Goal: Task Accomplishment & Management: Use online tool/utility

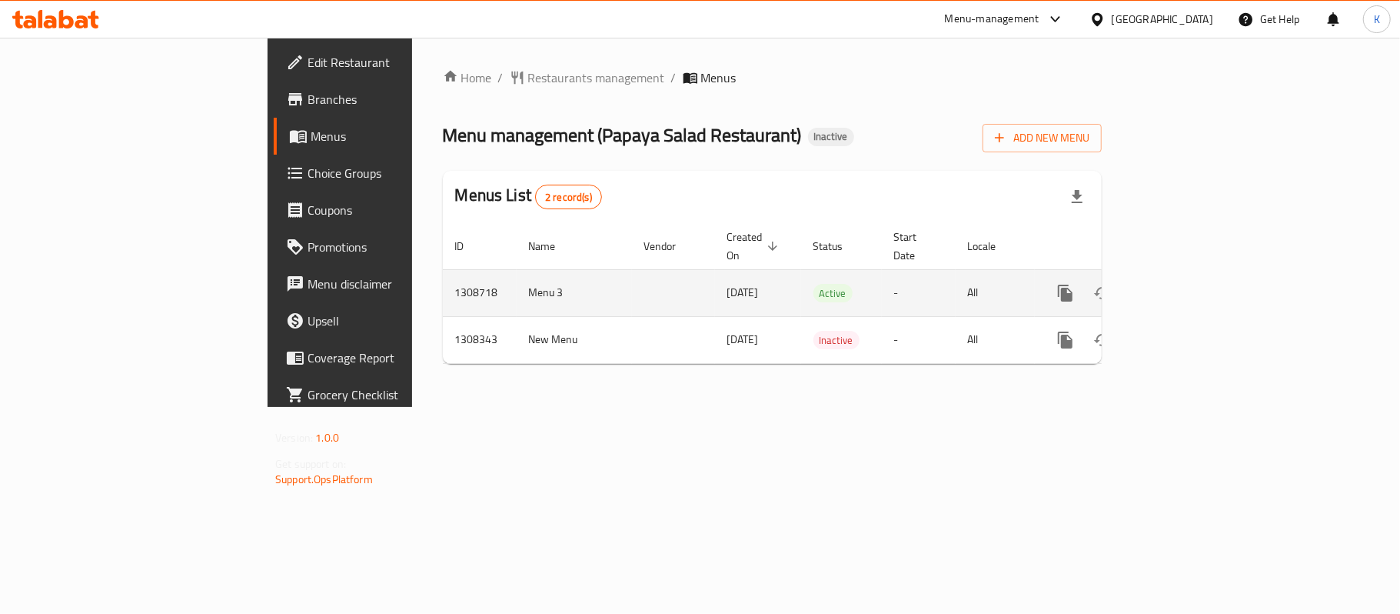
drag, startPoint x: 575, startPoint y: 275, endPoint x: 509, endPoint y: 281, distance: 66.4
click at [509, 281] on tr "1308718 Menu 3 [DATE] Active - All" at bounding box center [825, 292] width 764 height 47
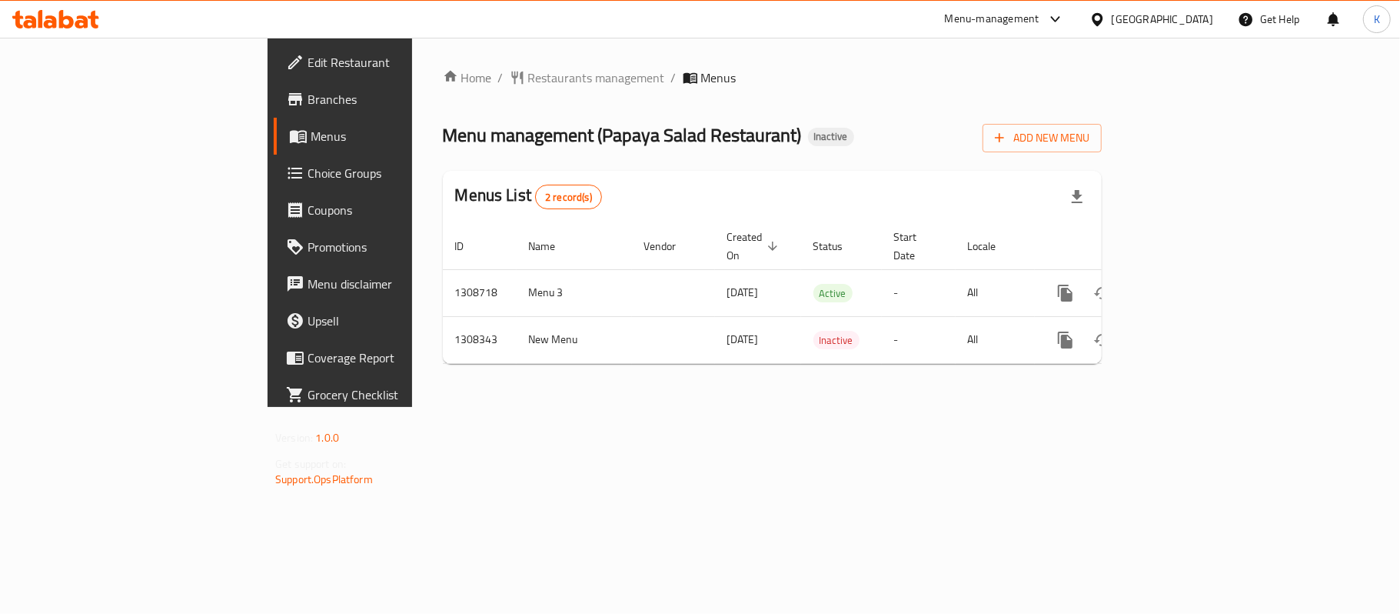
click at [720, 358] on div "Home / Restaurants management / Menus Menu management ( Papaya Salad Restaurant…" at bounding box center [772, 222] width 659 height 308
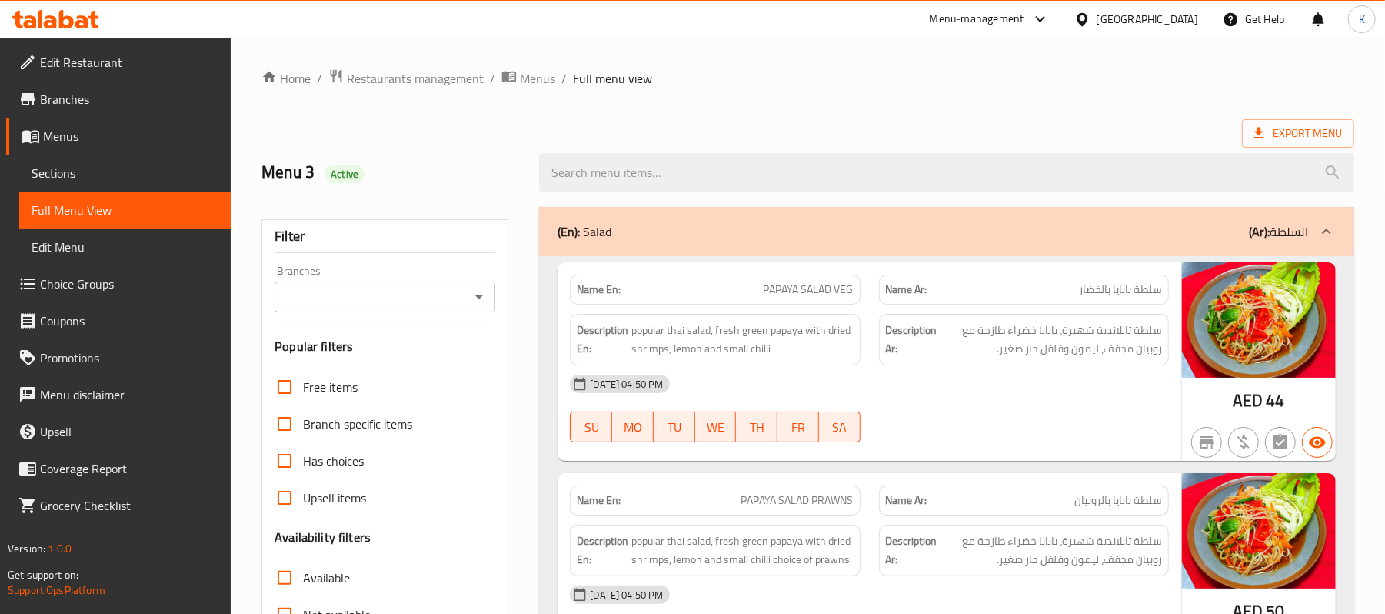
click at [810, 317] on div "Description En: popular thai salad, fresh green papaya with dried shrimps, lemo…" at bounding box center [715, 340] width 290 height 52
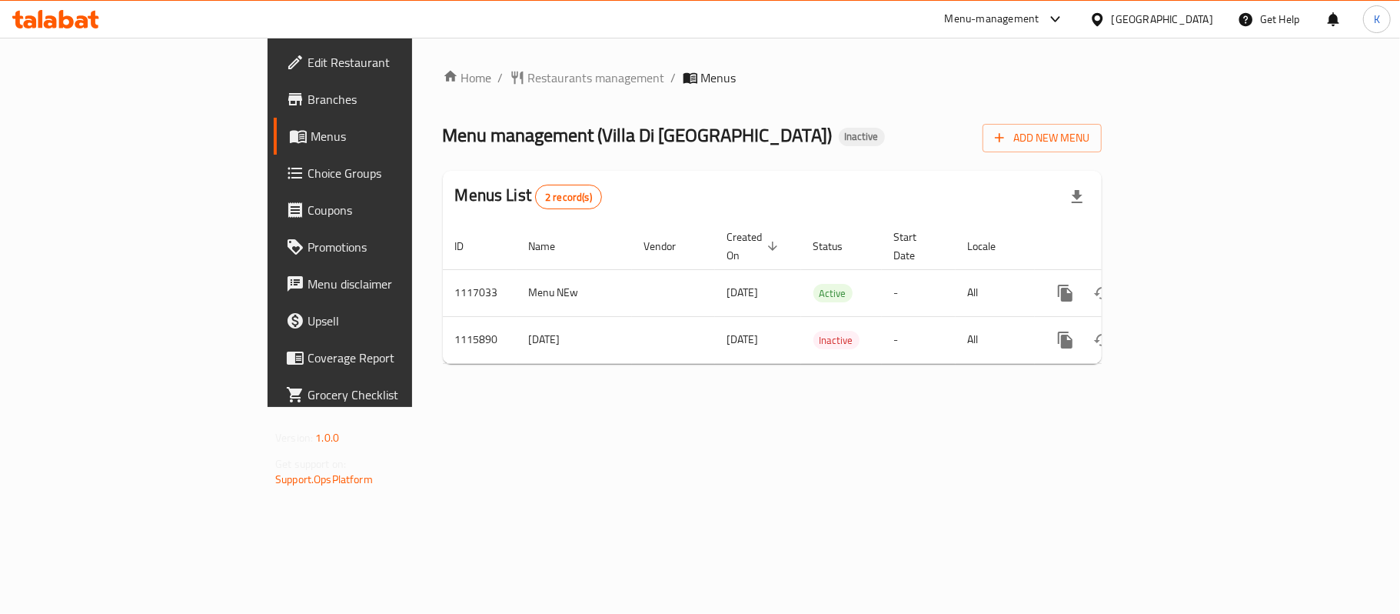
click at [723, 198] on div "Menus List 2 record(s)" at bounding box center [772, 197] width 659 height 52
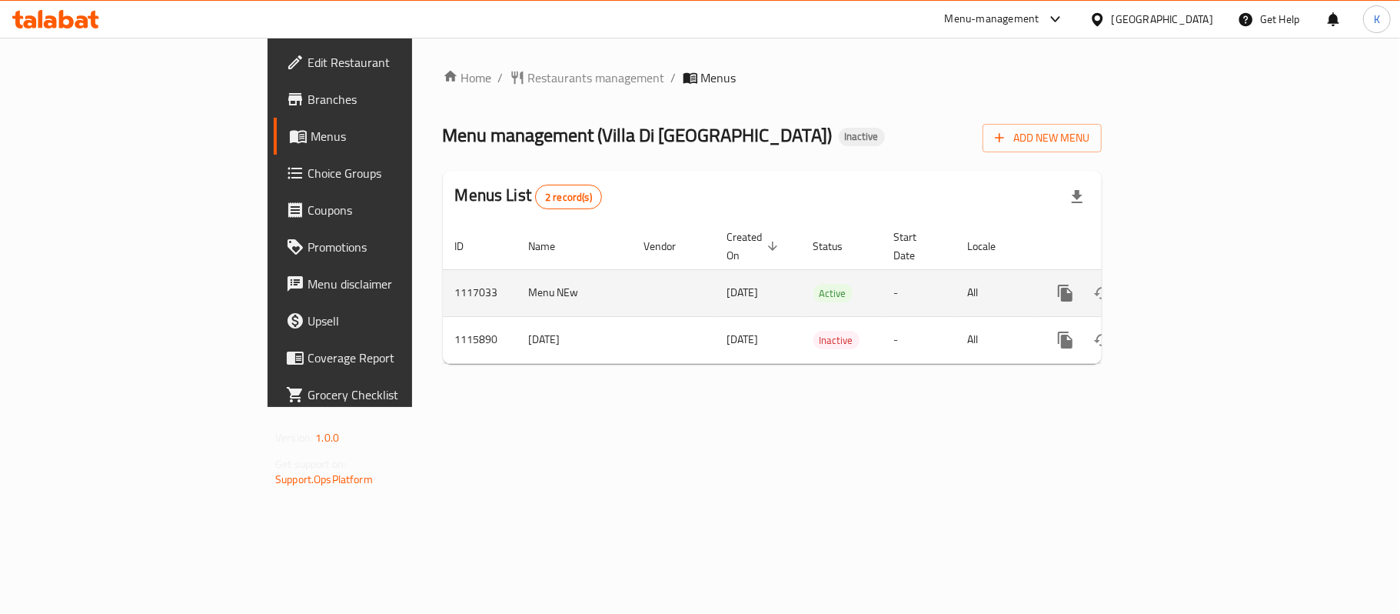
click at [1195, 275] on link "enhanced table" at bounding box center [1176, 293] width 37 height 37
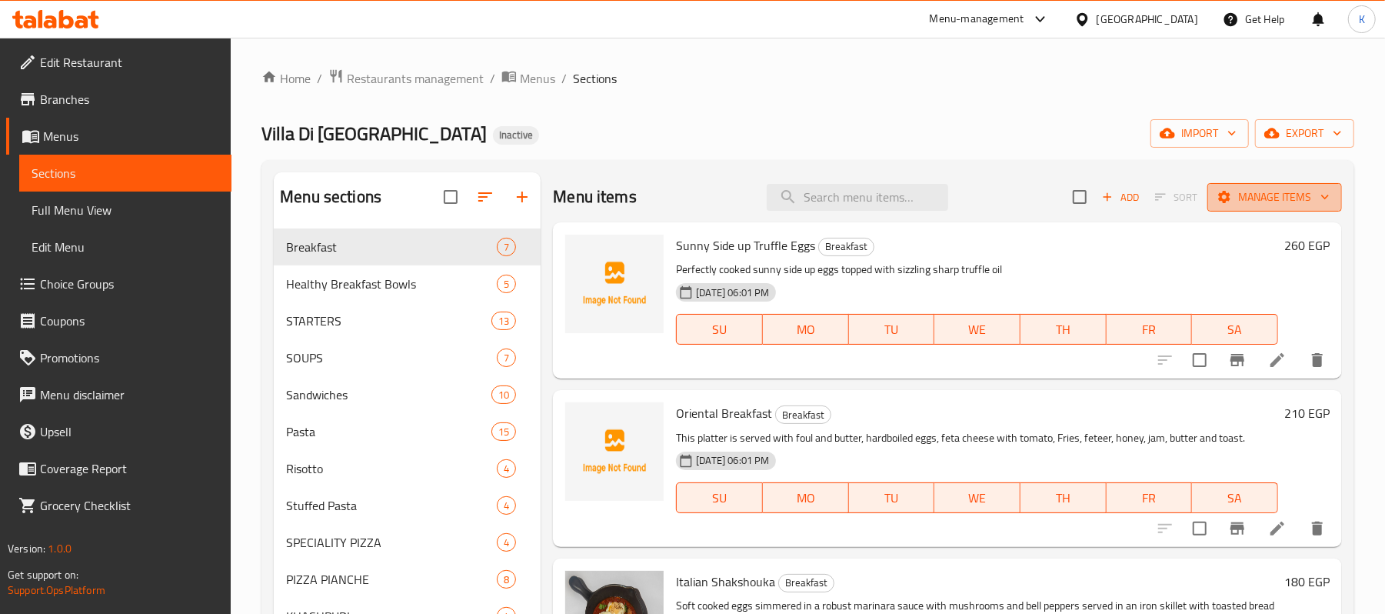
click at [1312, 186] on button "Manage items" at bounding box center [1274, 197] width 135 height 28
click at [1317, 195] on icon "button" at bounding box center [1324, 196] width 15 height 15
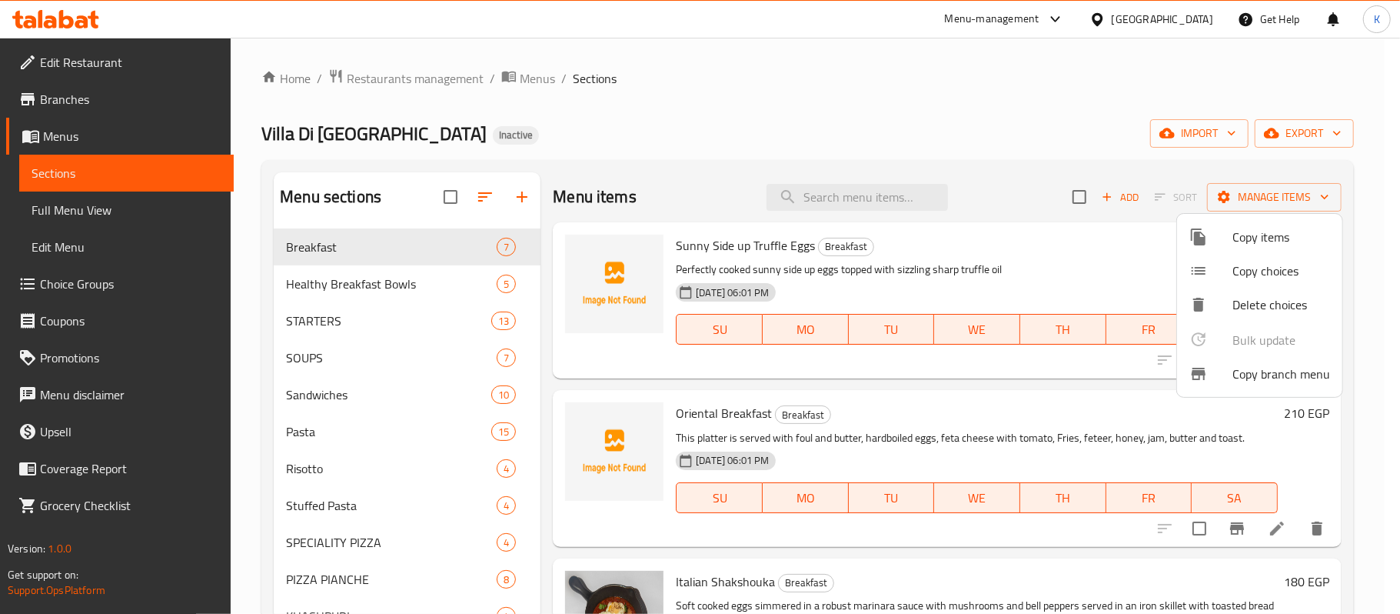
click at [1308, 381] on span "Copy branch menu" at bounding box center [1282, 373] width 98 height 18
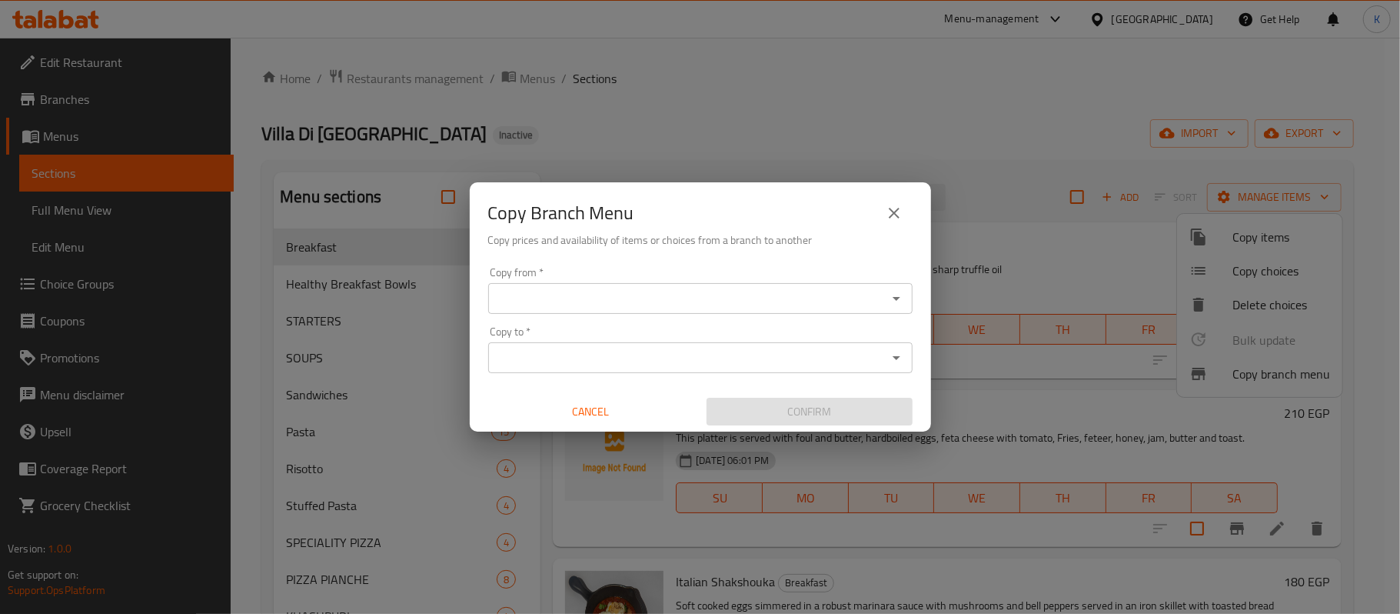
click at [614, 303] on input "Copy from   *" at bounding box center [688, 299] width 390 height 22
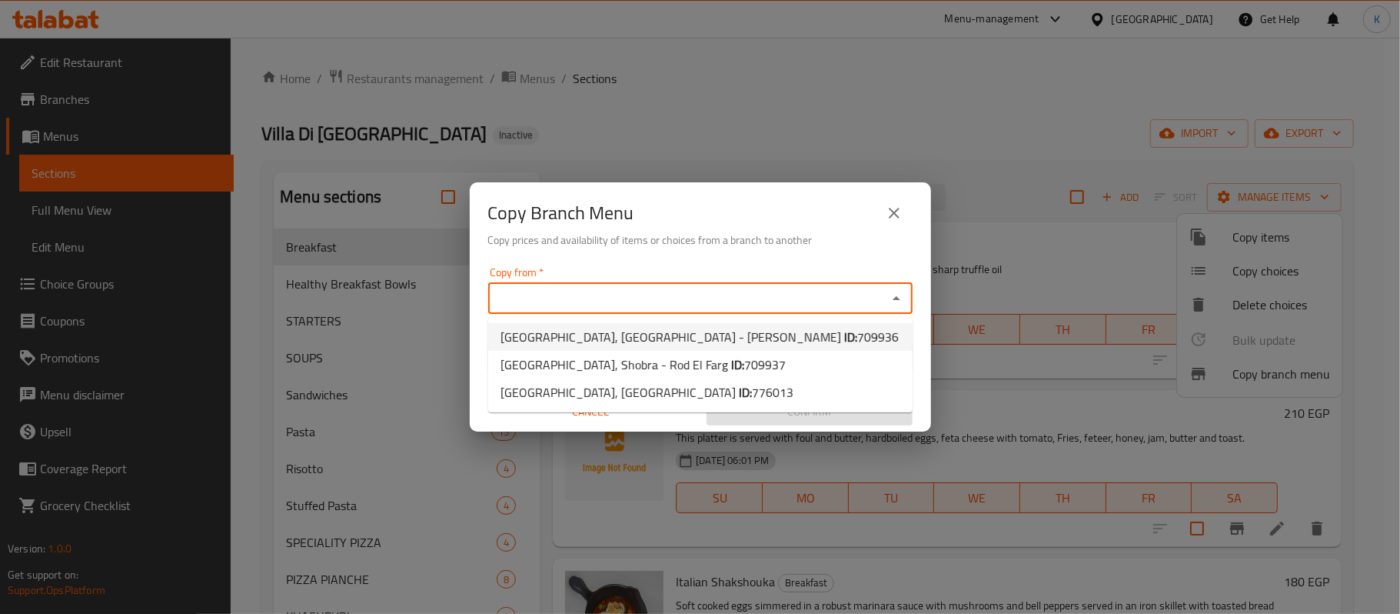
click at [634, 332] on span "Villa Di Napoli, Nasr City - Ahmed Fakhry ID: 709936" at bounding box center [700, 337] width 398 height 18
type input "Villa Di Napoli, Nasr City - Ahmed Fakhry"
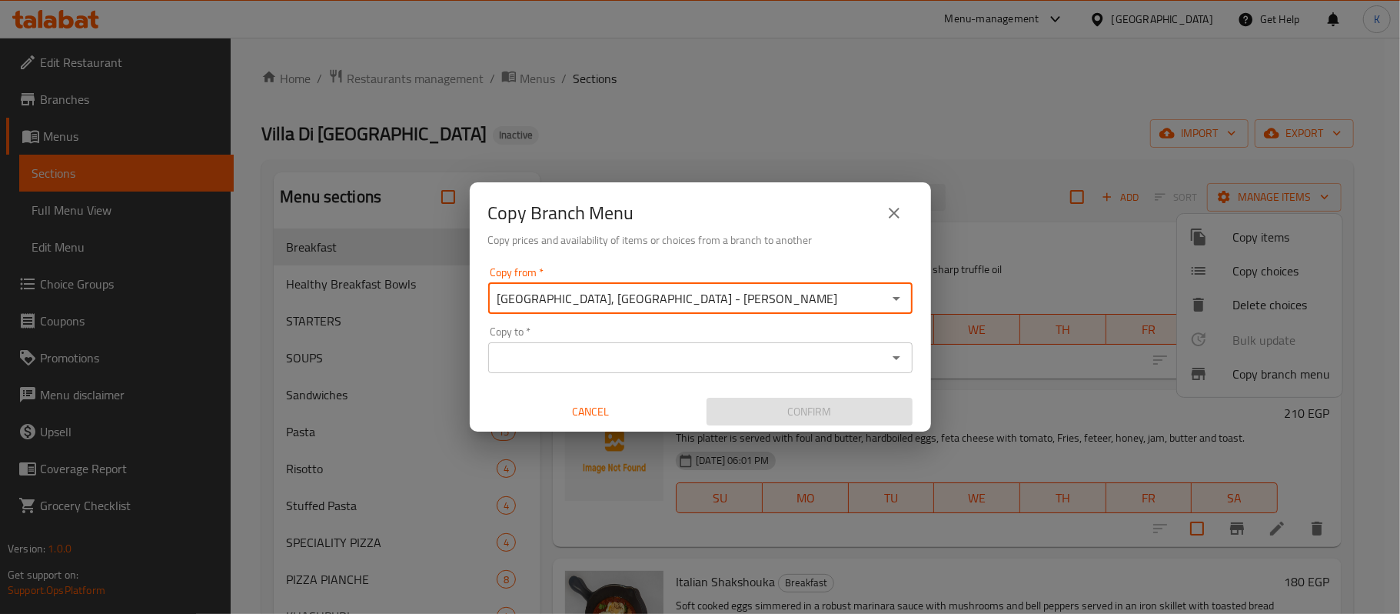
click at [696, 372] on div "Copy to *" at bounding box center [700, 357] width 424 height 31
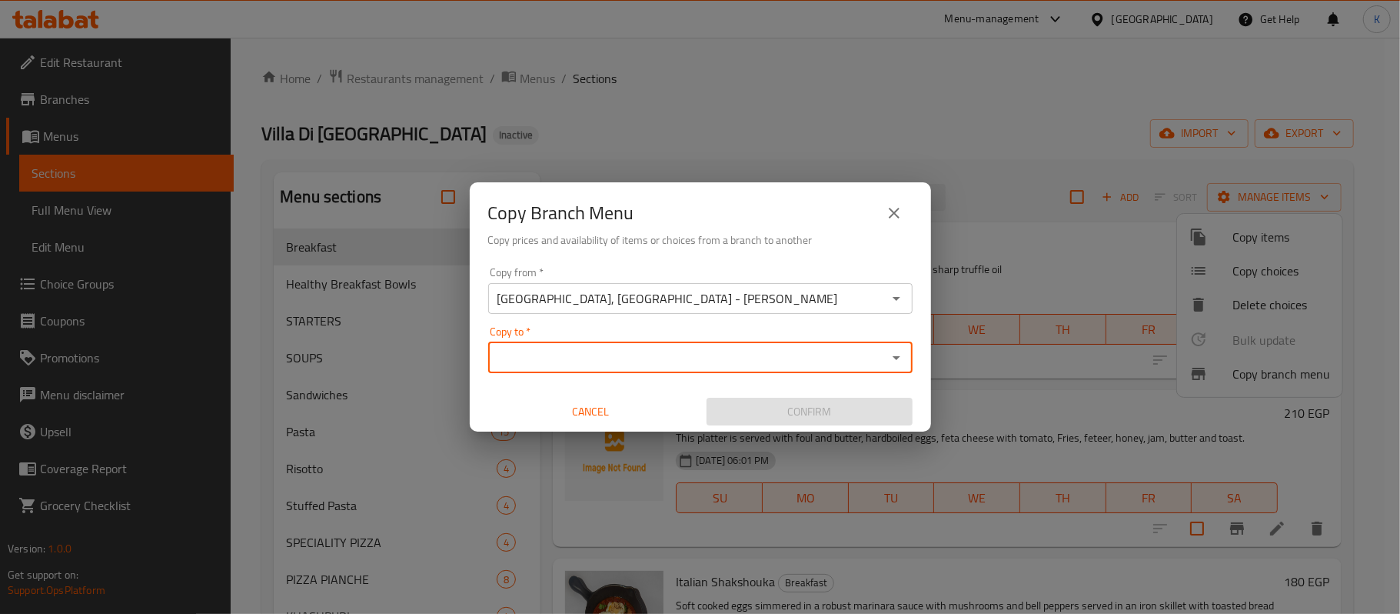
click at [707, 348] on input "Copy to   *" at bounding box center [688, 358] width 390 height 22
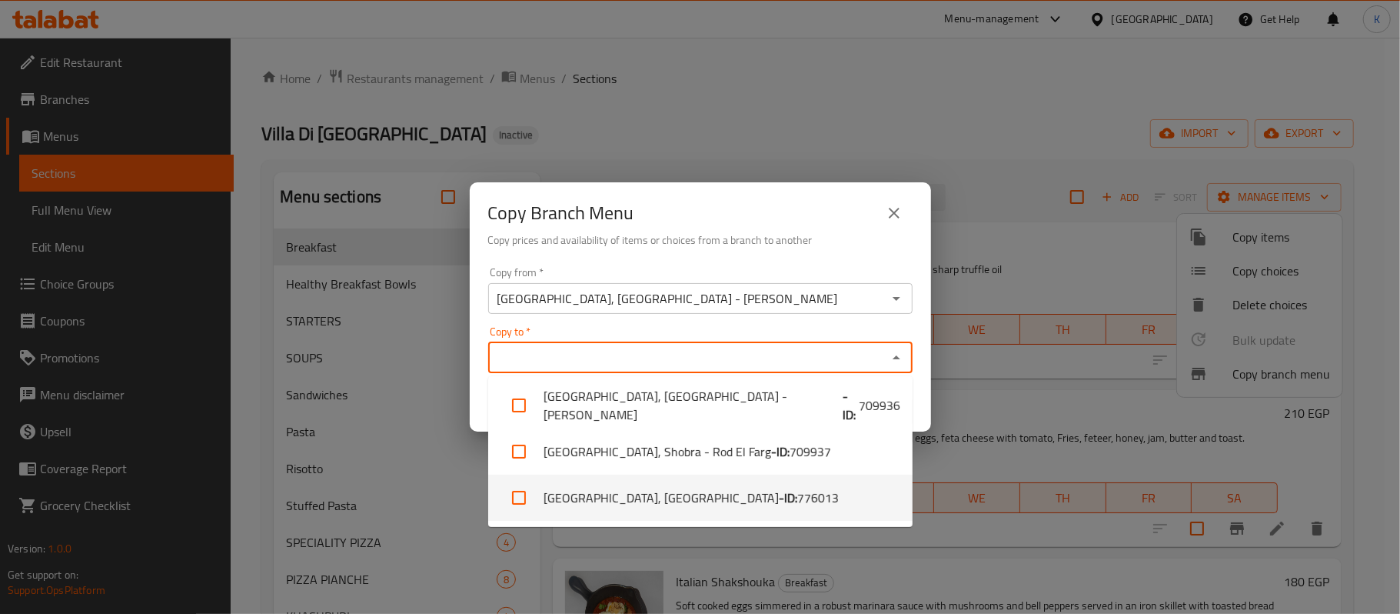
click at [797, 488] on span "776013" at bounding box center [818, 497] width 42 height 18
checkbox input "true"
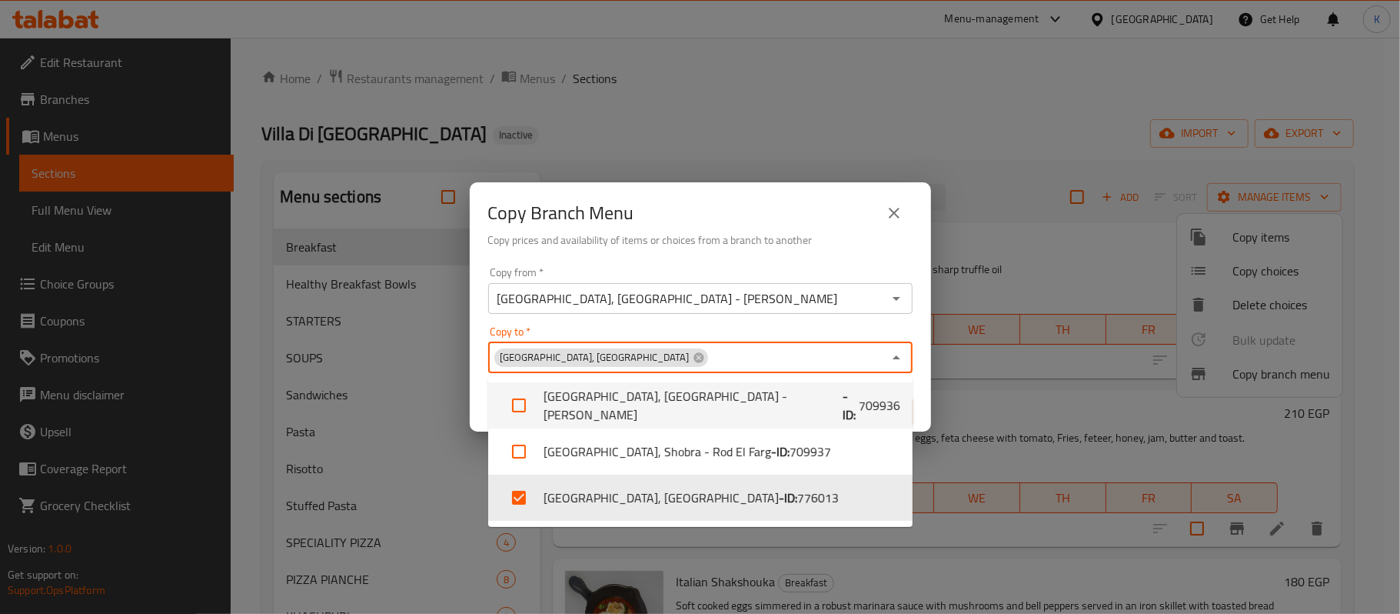
click at [720, 248] on h6 "Copy prices and availability of items or choices from a branch to another" at bounding box center [700, 239] width 424 height 17
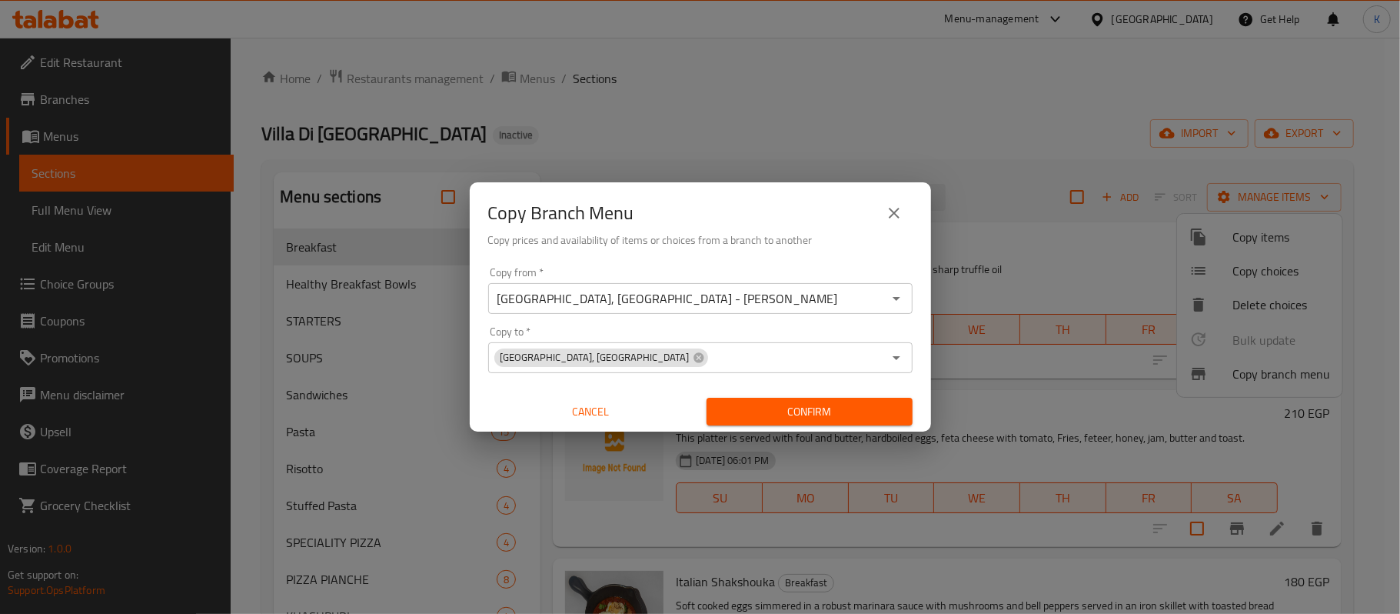
click at [831, 428] on div "Confirm" at bounding box center [809, 411] width 218 height 41
click at [831, 423] on button "Confirm" at bounding box center [810, 412] width 206 height 28
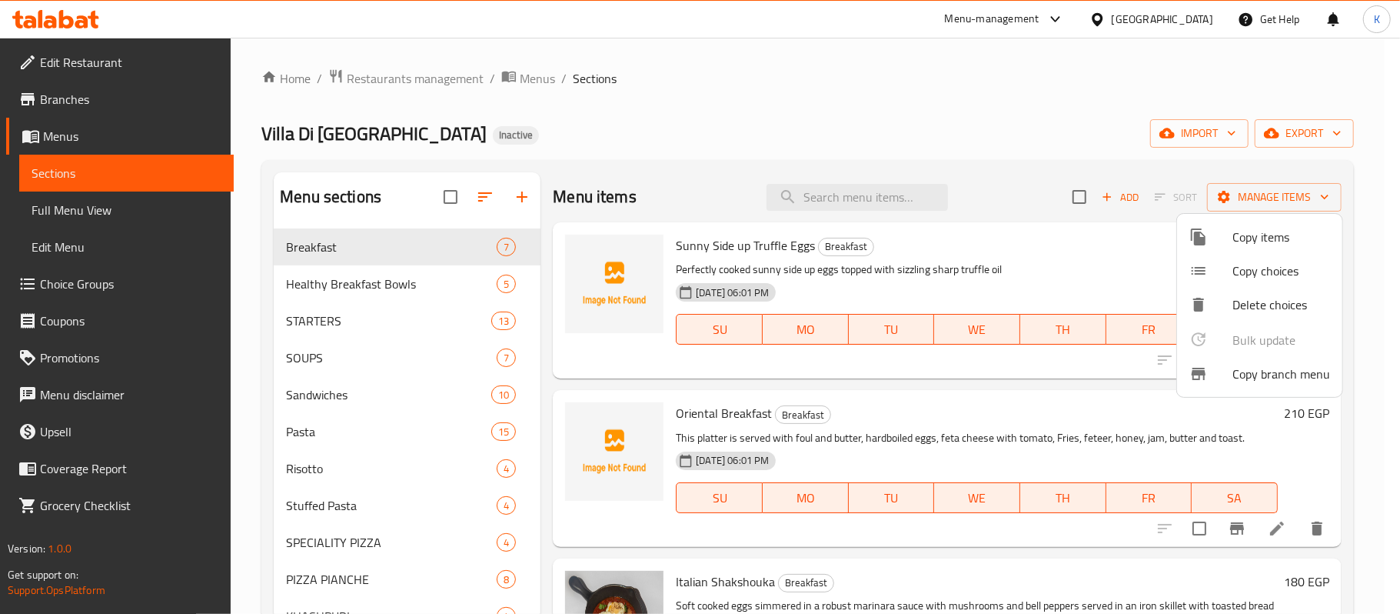
click at [883, 189] on div at bounding box center [700, 307] width 1400 height 614
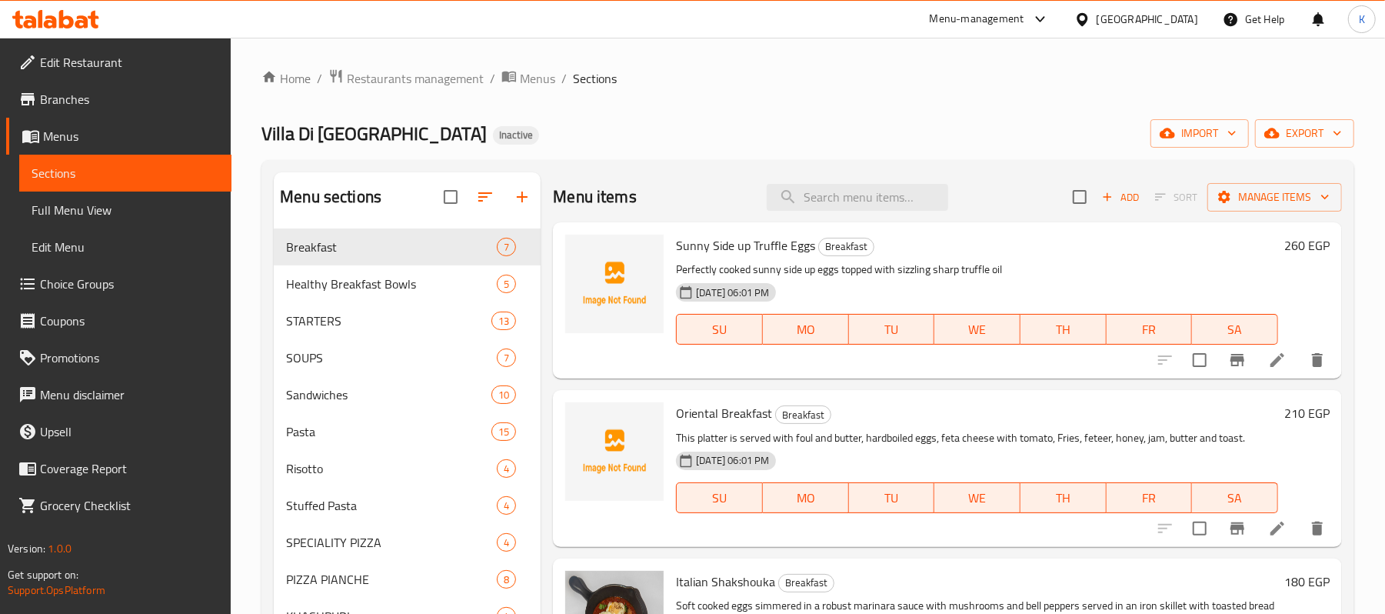
drag, startPoint x: 86, startPoint y: 101, endPoint x: 188, endPoint y: 117, distance: 103.4
click at [86, 101] on span "Branches" at bounding box center [129, 99] width 179 height 18
